Goal: Contribute content: Add original content to the website for others to see

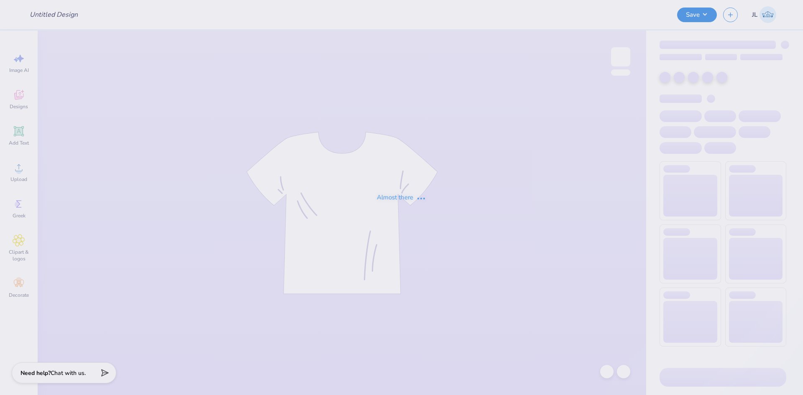
type input "Great Women Go Greek"
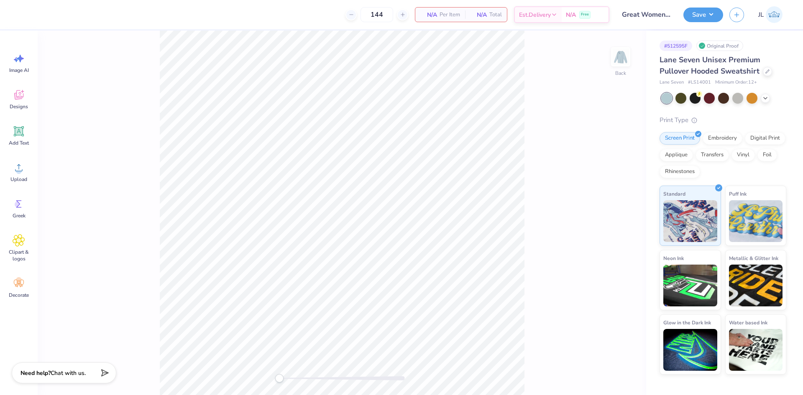
click at [610, 63] on div "Back" at bounding box center [342, 213] width 608 height 364
click at [616, 58] on img at bounding box center [620, 56] width 33 height 33
click at [631, 62] on div "Back" at bounding box center [342, 213] width 608 height 364
click at [618, 62] on img at bounding box center [620, 56] width 33 height 33
click at [15, 172] on icon at bounding box center [19, 167] width 13 height 13
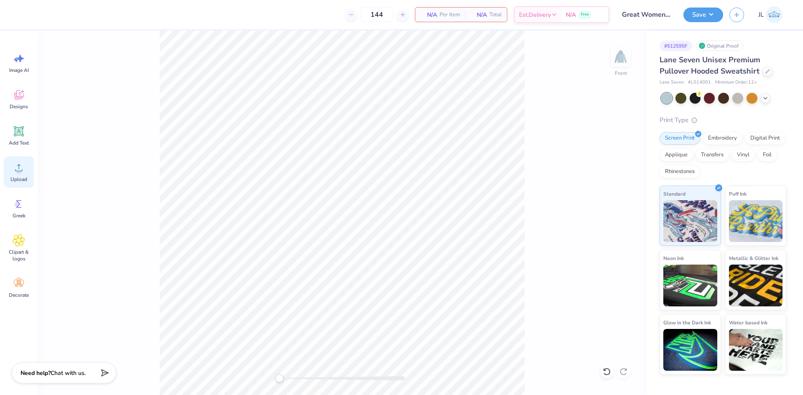
click at [9, 175] on div "Upload" at bounding box center [19, 171] width 30 height 31
click at [13, 166] on icon at bounding box center [19, 167] width 13 height 13
click at [23, 170] on icon at bounding box center [19, 167] width 13 height 13
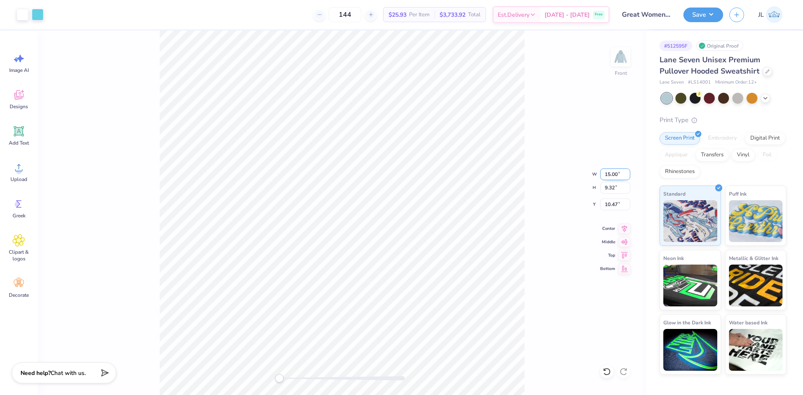
click at [610, 174] on input "15.00" at bounding box center [615, 174] width 30 height 12
type input "10.00"
type input "6.21"
type input "11.05"
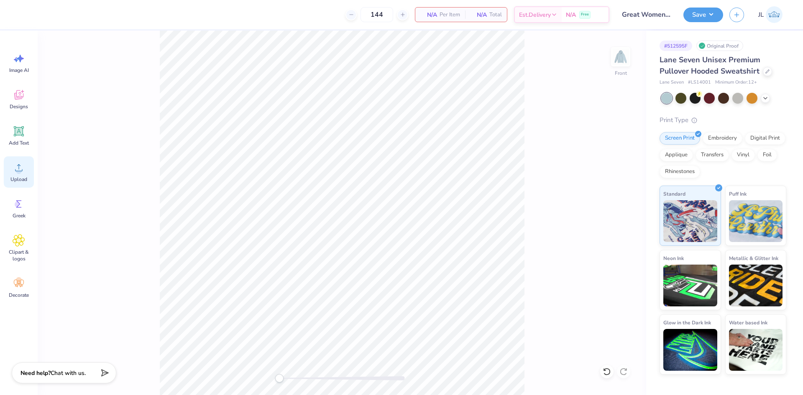
click at [20, 174] on div "Upload" at bounding box center [19, 171] width 30 height 31
click at [625, 227] on icon at bounding box center [624, 227] width 5 height 7
click at [300, 367] on div "Front W 10.98 10.98 " H 6.82 6.82 " Y 6.00 6.00 " Center Middle Top Bottom" at bounding box center [342, 213] width 608 height 364
click at [239, 365] on div "Front W 11.04 11.04 " H 6.86 6.86 " Y 6.00 6.00 " Center Middle Top Bottom" at bounding box center [342, 213] width 608 height 364
click at [625, 227] on icon at bounding box center [624, 227] width 5 height 7
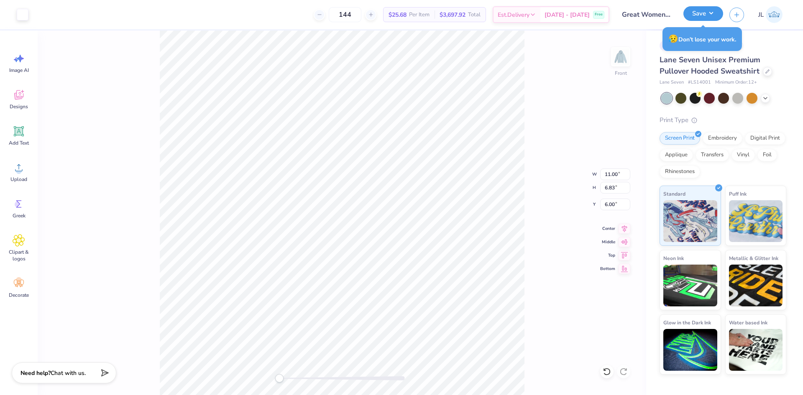
click at [718, 14] on button "Save" at bounding box center [703, 13] width 40 height 15
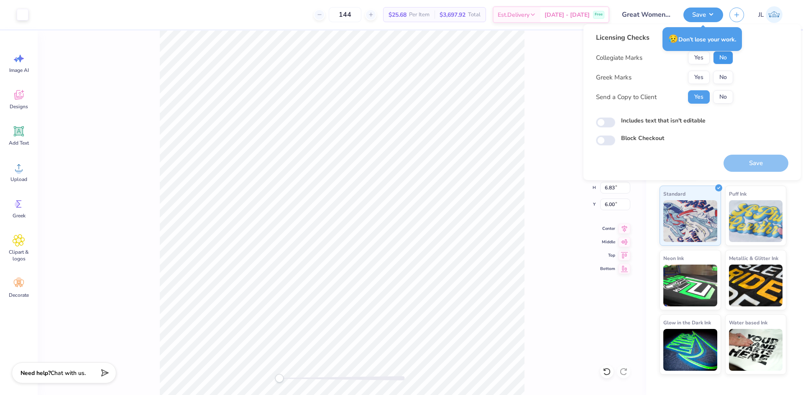
click at [723, 61] on button "No" at bounding box center [723, 57] width 20 height 13
click at [698, 77] on button "Yes" at bounding box center [699, 77] width 22 height 13
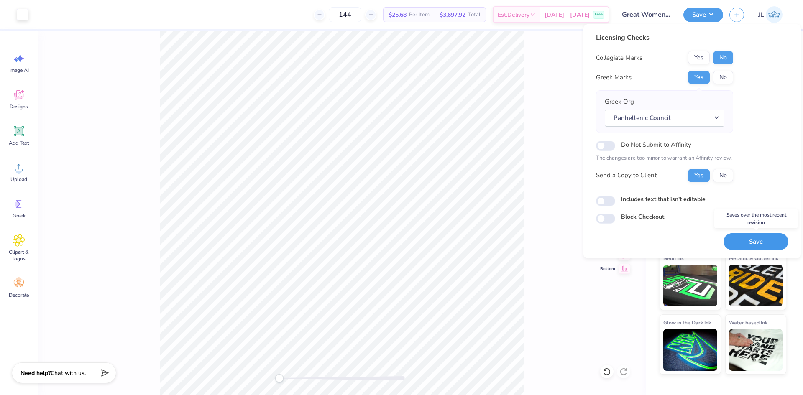
click at [746, 244] on button "Save" at bounding box center [755, 241] width 65 height 17
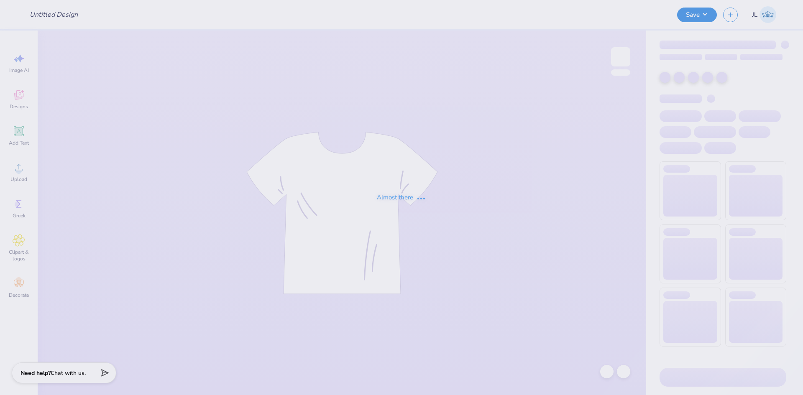
type input "Lehigh University : Haley Chamberlain"
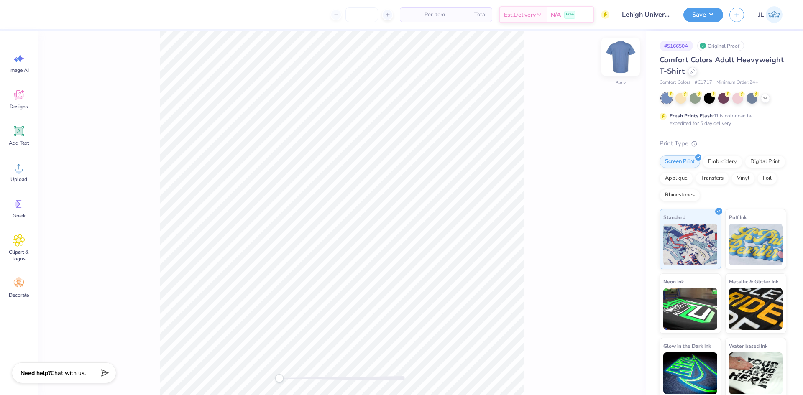
click at [619, 63] on img at bounding box center [620, 56] width 33 height 33
click at [18, 174] on div "Upload" at bounding box center [19, 171] width 30 height 31
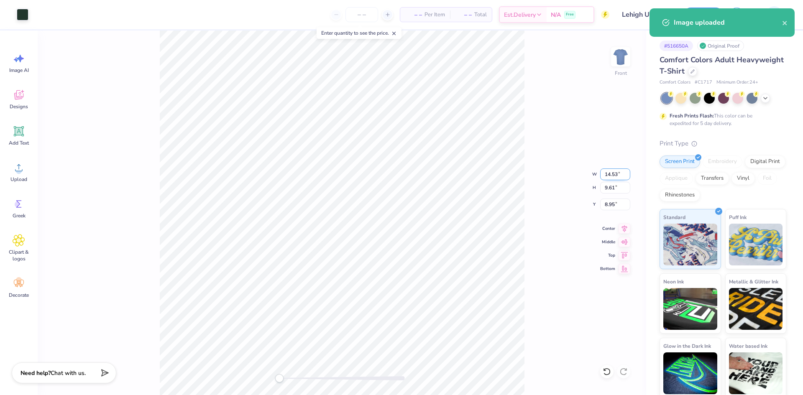
click at [607, 178] on input "14.53" at bounding box center [615, 174] width 30 height 12
type input "12"
click at [606, 204] on input "8.95" at bounding box center [615, 205] width 30 height 12
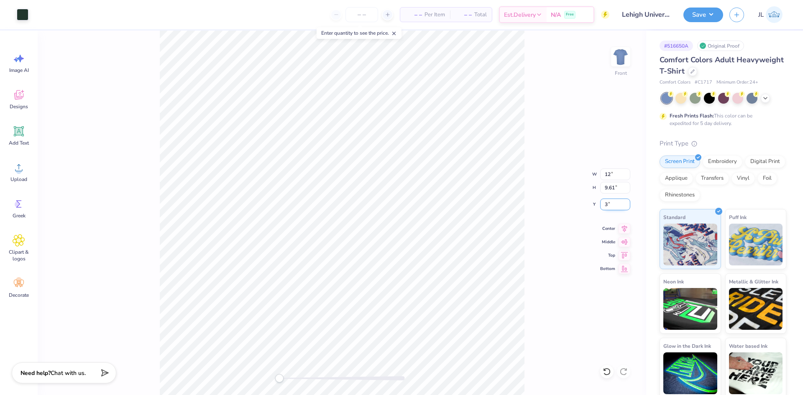
type input "3"
click at [297, 372] on div "Front W 9.91 9.91 " H 6.55 6.55 " Y 3.00 3.00 " Center Middle Top Bottom" at bounding box center [342, 213] width 608 height 364
click at [211, 359] on div "Front W 12.03 12.03 " H 7.95 7.95 " Y 3.00 3.00 " Center Middle Top Bottom" at bounding box center [342, 213] width 608 height 364
click at [706, 12] on button "Save" at bounding box center [703, 13] width 40 height 15
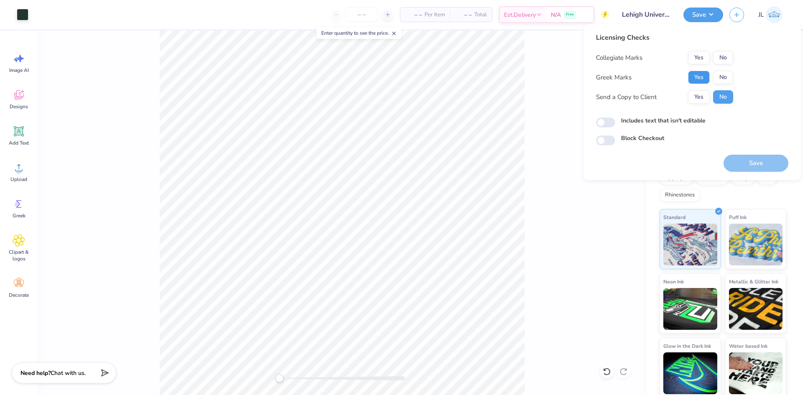
click at [701, 73] on button "Yes" at bounding box center [699, 77] width 22 height 13
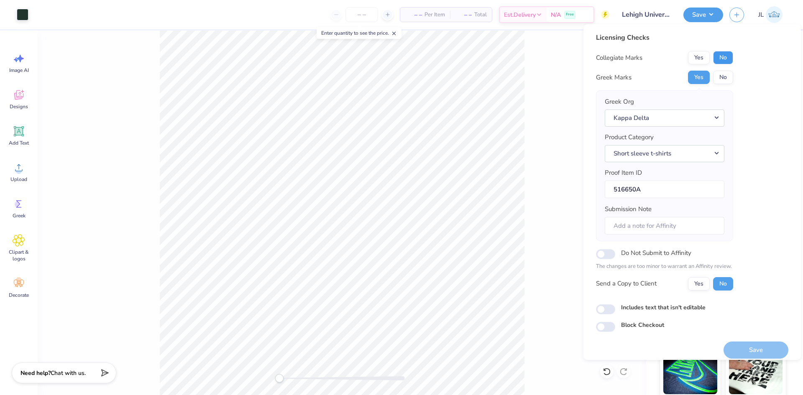
click at [718, 60] on button "No" at bounding box center [723, 57] width 20 height 13
click at [694, 281] on button "Yes" at bounding box center [699, 283] width 22 height 13
click at [740, 352] on button "Save" at bounding box center [755, 349] width 65 height 17
